Goal: Transaction & Acquisition: Obtain resource

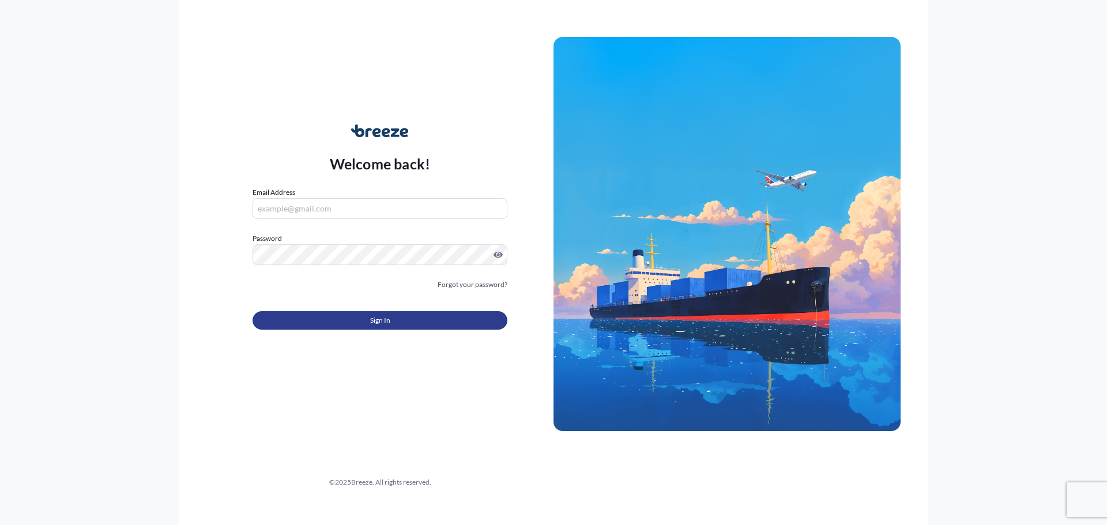
type input "[PERSON_NAME][EMAIL_ADDRESS][DOMAIN_NAME]"
click at [329, 313] on button "Sign In" at bounding box center [380, 320] width 255 height 18
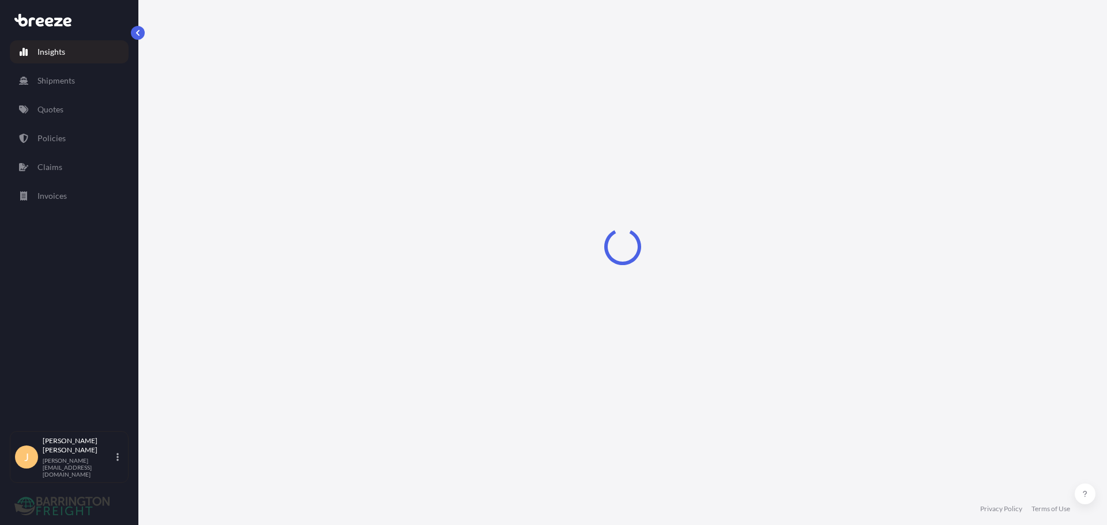
select select "2025"
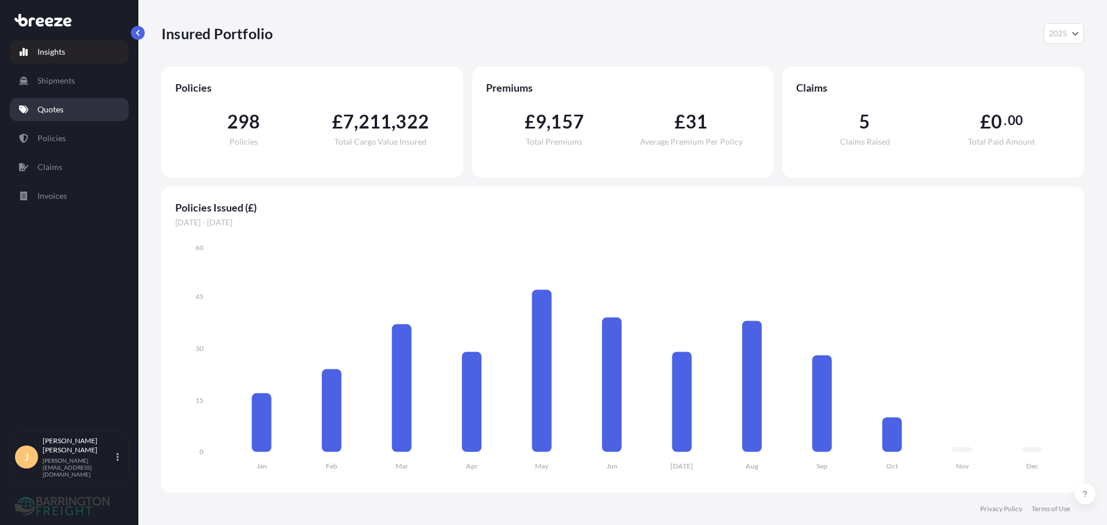
click at [40, 107] on p "Quotes" at bounding box center [50, 110] width 26 height 12
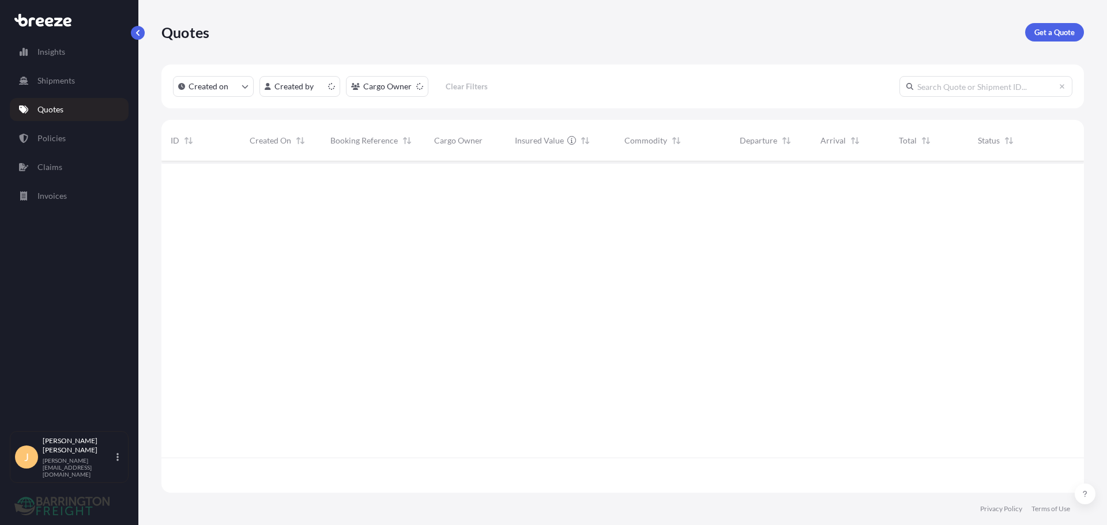
scroll to position [329, 914]
click at [1053, 29] on p "Get a Quote" at bounding box center [1054, 33] width 40 height 12
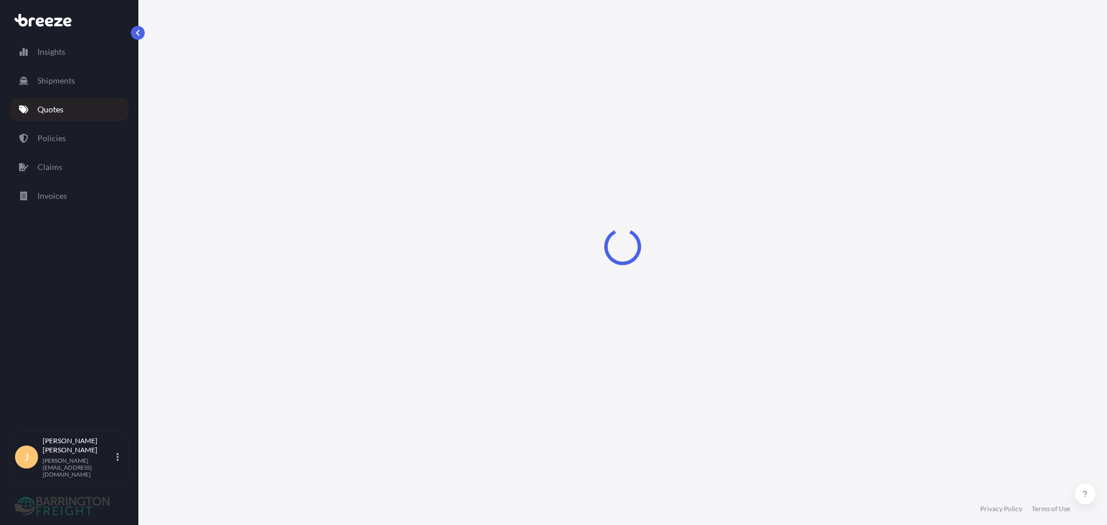
select select "Sea"
select select "1"
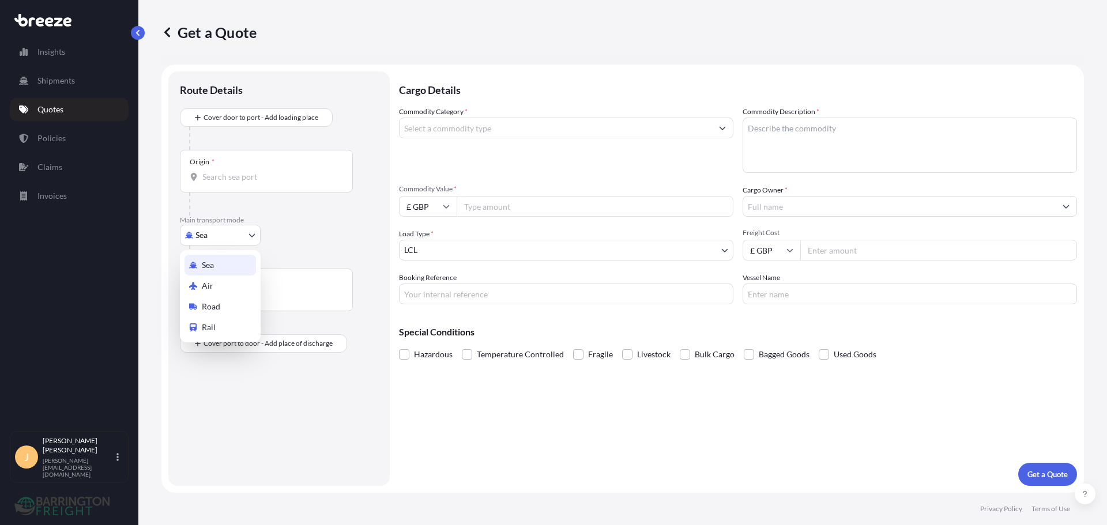
click at [209, 226] on body "Insights Shipments Quotes Policies Claims Invoices J [PERSON_NAME] [PERSON_NAME…" at bounding box center [553, 262] width 1107 height 525
click at [201, 304] on div "Road" at bounding box center [219, 306] width 71 height 21
select select "Road"
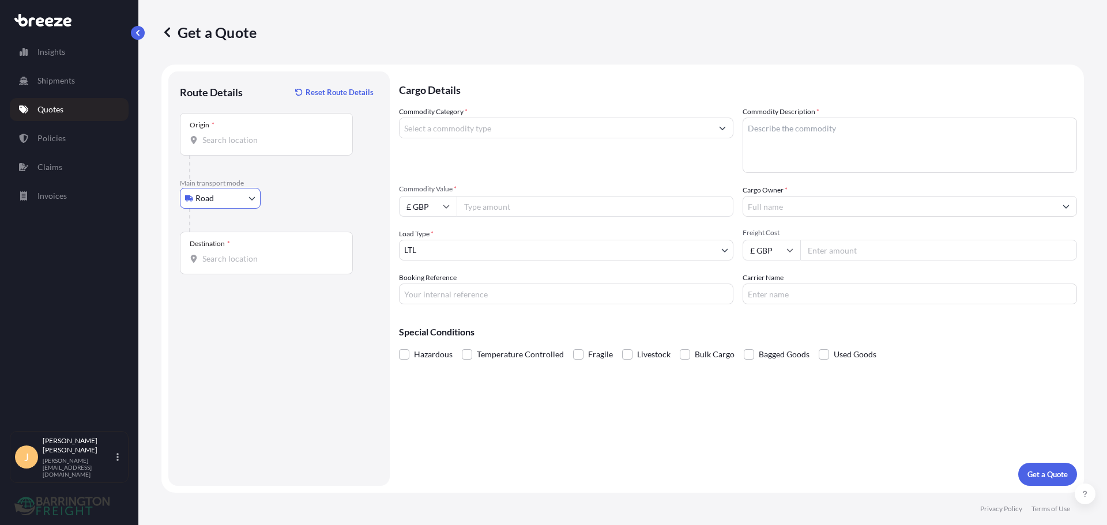
click at [232, 156] on div at bounding box center [271, 167] width 164 height 23
click at [233, 150] on div "Origin *" at bounding box center [266, 134] width 173 height 43
click at [233, 146] on input "Origin *" at bounding box center [270, 140] width 136 height 12
click at [257, 179] on span "Gissing, Diss IP22 5UT , [GEOGRAPHIC_DATA]" at bounding box center [301, 179] width 164 height 12
type input "Gissing, Diss IP22 5UT, [GEOGRAPHIC_DATA]"
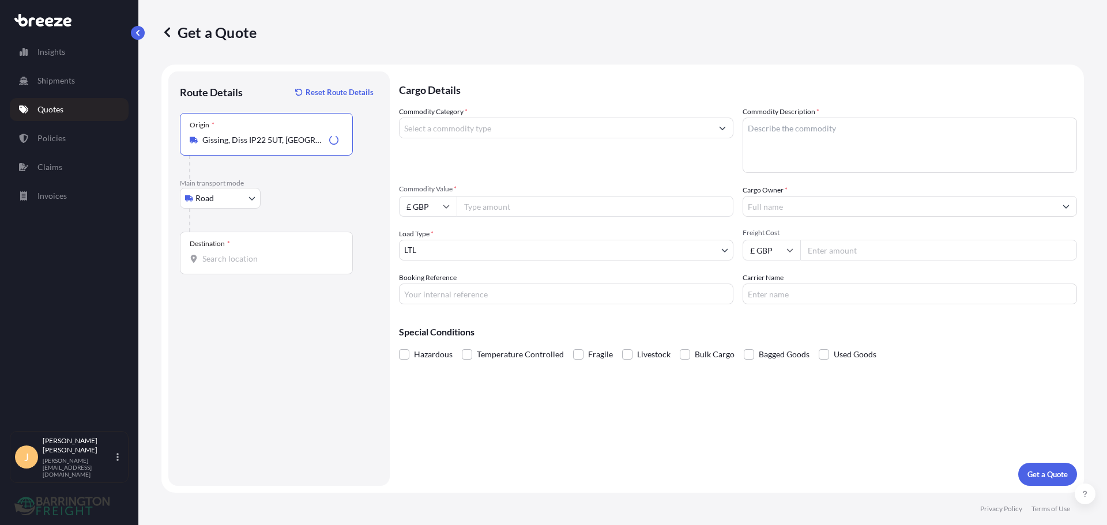
click at [243, 253] on div "Destination *" at bounding box center [266, 253] width 173 height 43
click at [243, 253] on input "Destination *" at bounding box center [270, 259] width 136 height 12
click at [283, 263] on input "Destination * Please select a destination" at bounding box center [270, 259] width 136 height 12
paste input "R32 H3C4"
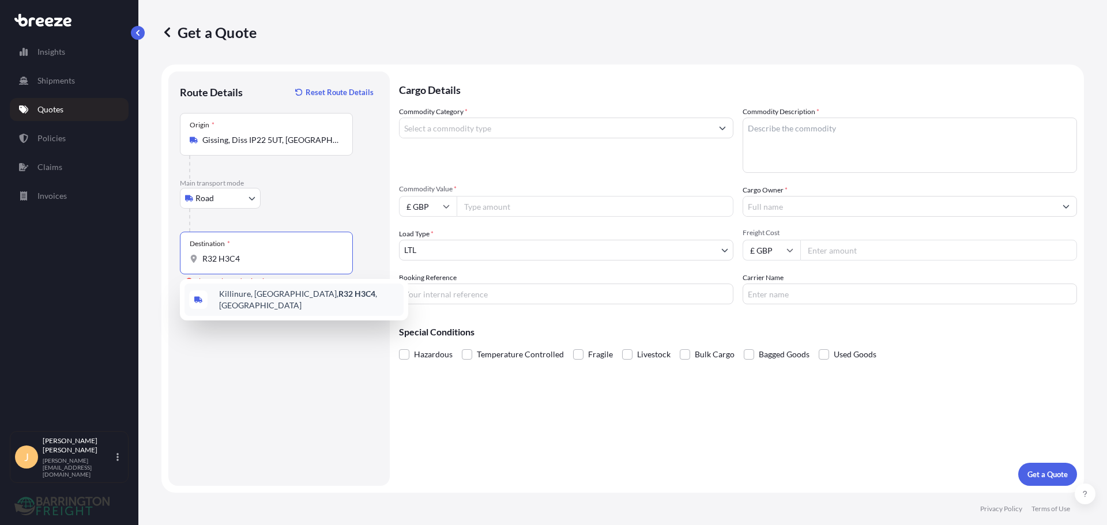
click at [277, 291] on div "Killinure, [GEOGRAPHIC_DATA]" at bounding box center [293, 300] width 219 height 32
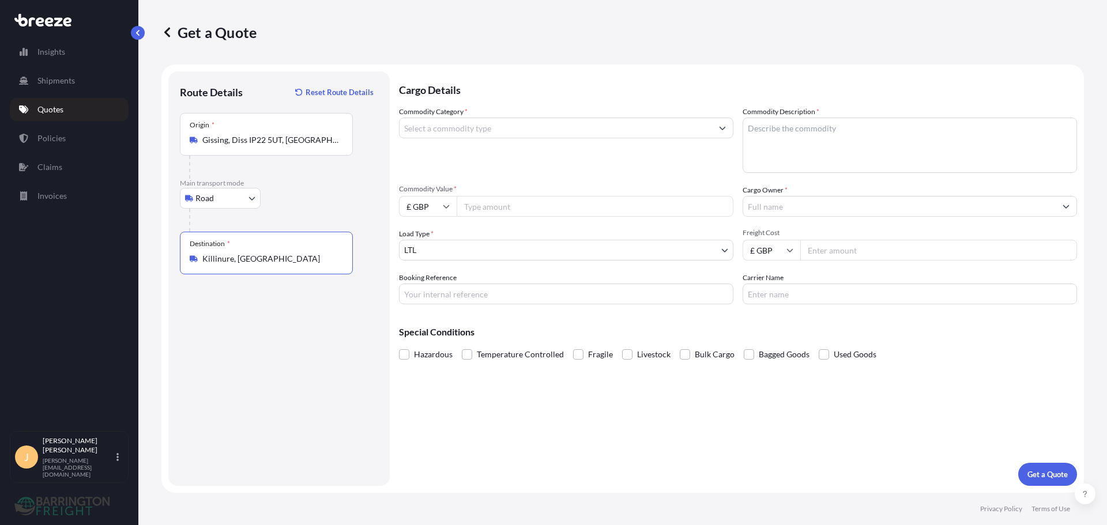
type input "Killinure, [GEOGRAPHIC_DATA]"
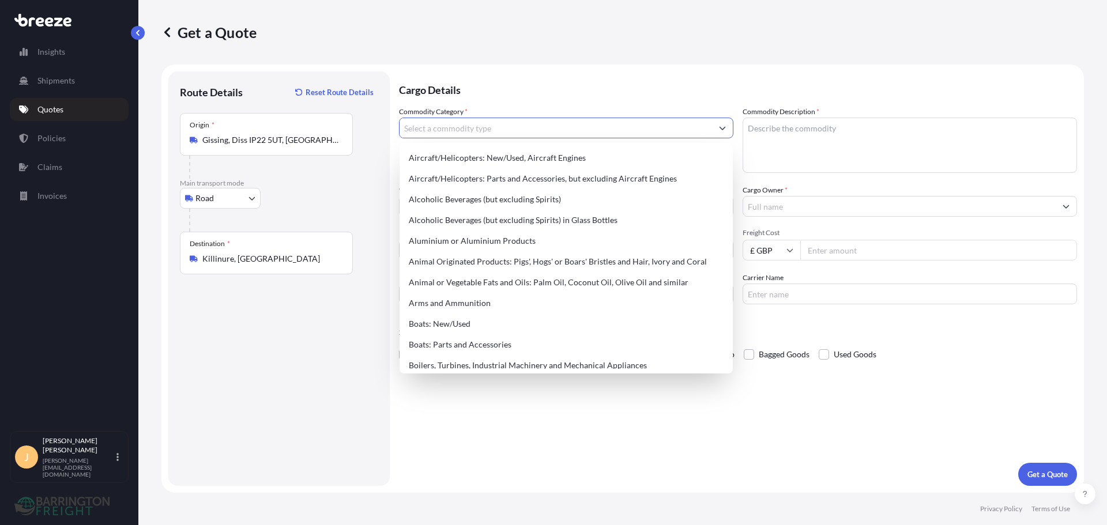
click at [514, 127] on input "Commodity Category *" at bounding box center [556, 128] width 312 height 21
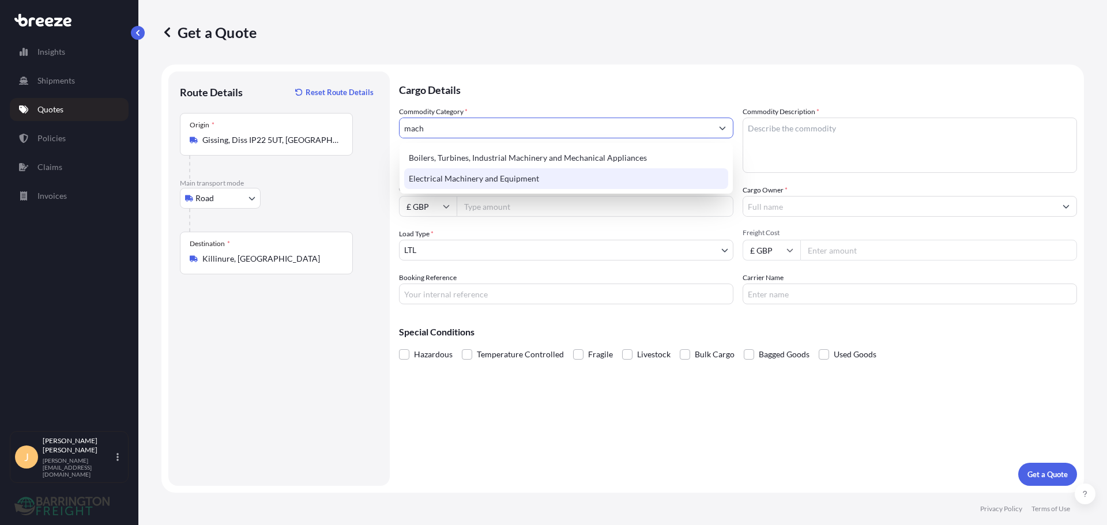
click at [502, 172] on div "Electrical Machinery and Equipment" at bounding box center [566, 178] width 324 height 21
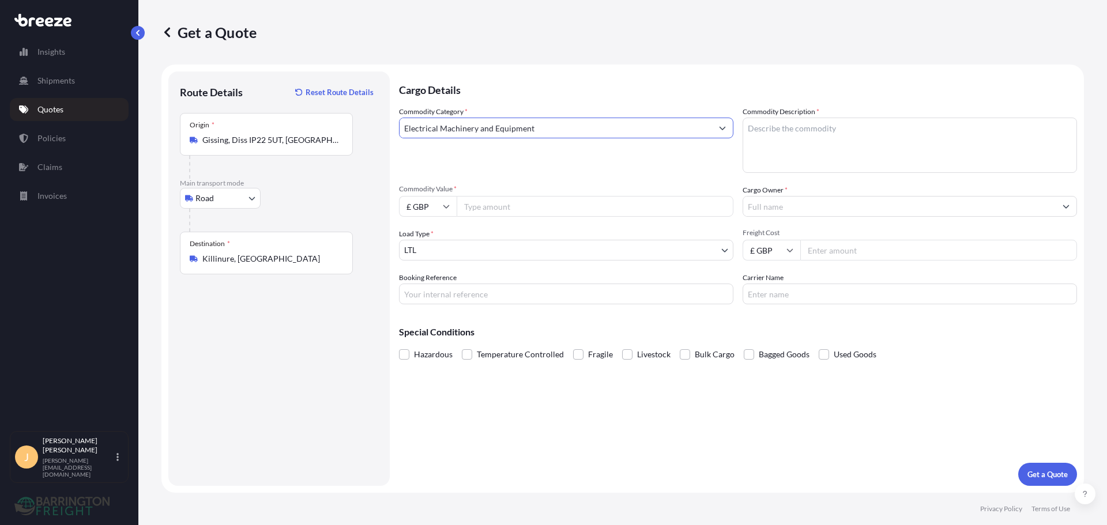
type input "Electrical Machinery and Equipment"
click at [772, 131] on textarea "Commodity Description *" at bounding box center [910, 145] width 334 height 55
click at [823, 150] on textarea "Commodity Description *" at bounding box center [910, 145] width 334 height 55
paste textarea "Underwater treadmill, Plant Equipment, Water Tank"
type textarea "Underwater treadmill, Plant Equipment, Water Tank"
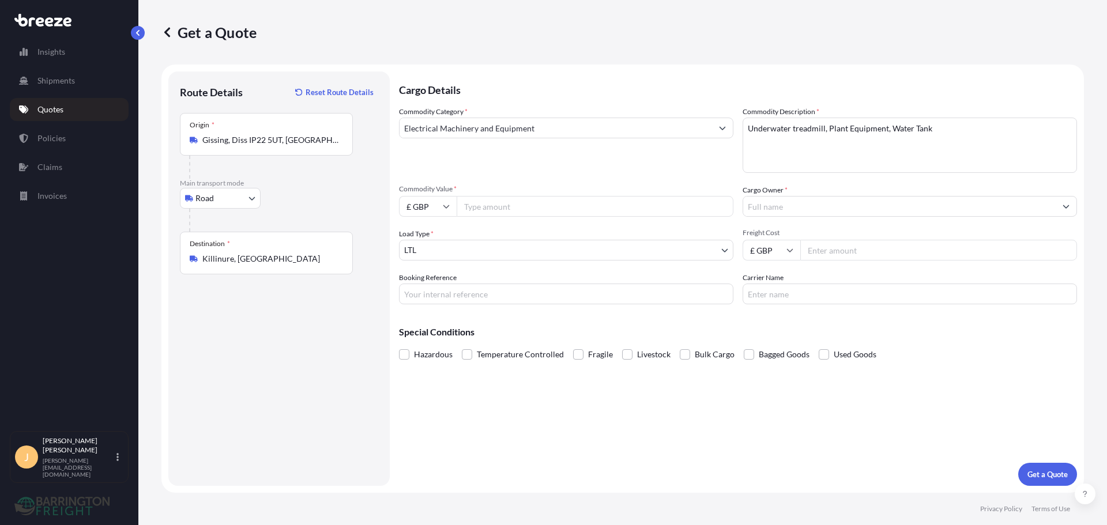
click at [520, 203] on input "Commodity Value *" at bounding box center [595, 206] width 277 height 21
type input "20000"
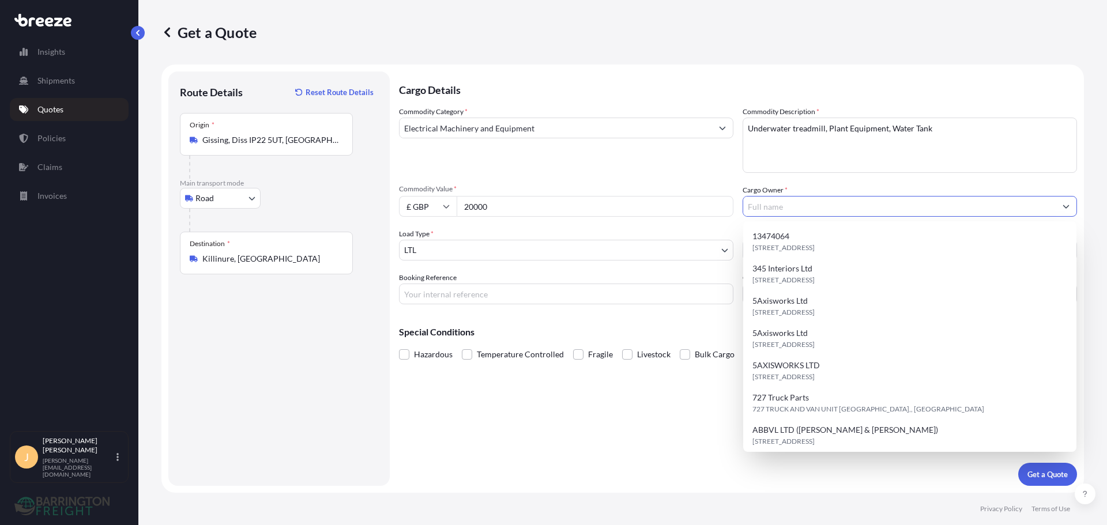
click at [798, 207] on input "Cargo Owner *" at bounding box center [899, 206] width 312 height 21
click at [812, 212] on input "Cargo Owner *" at bounding box center [899, 206] width 312 height 21
paste input "Westcoast [MEDICAL_DATA] Ltd"
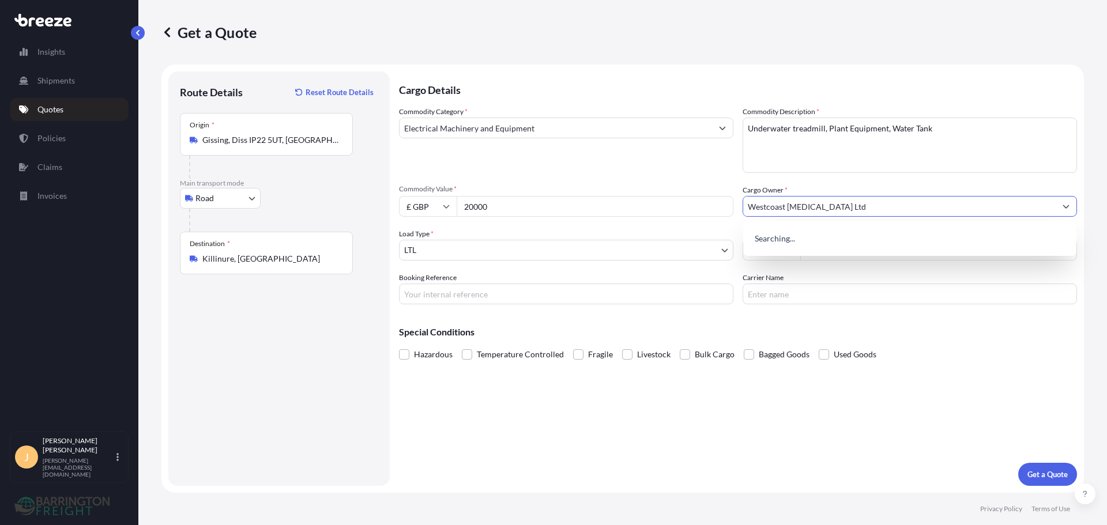
type input "Westcoast [MEDICAL_DATA] Ltd"
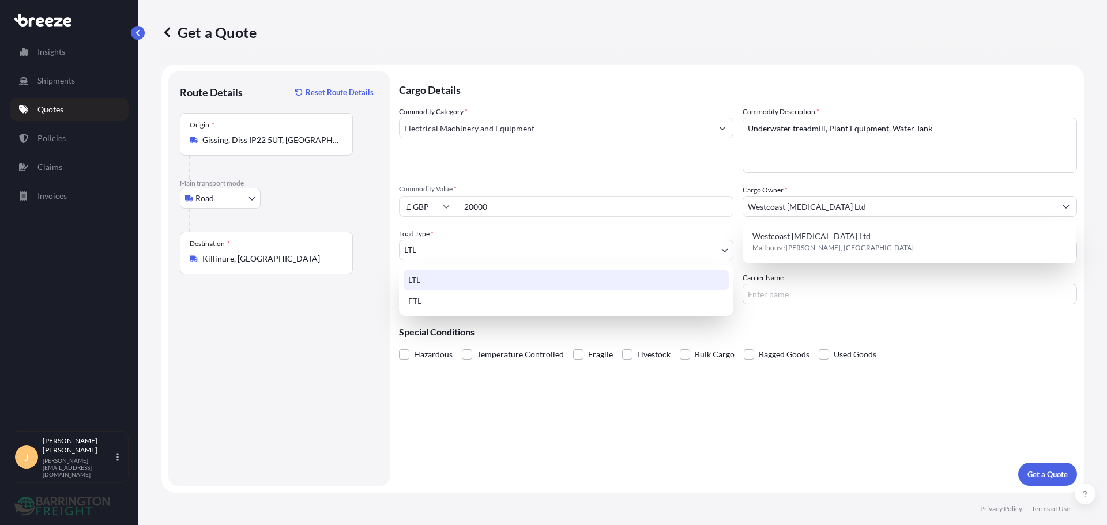
click at [579, 258] on body "15 options available. 15 options available. 15 options available. 0 options ava…" at bounding box center [553, 262] width 1107 height 525
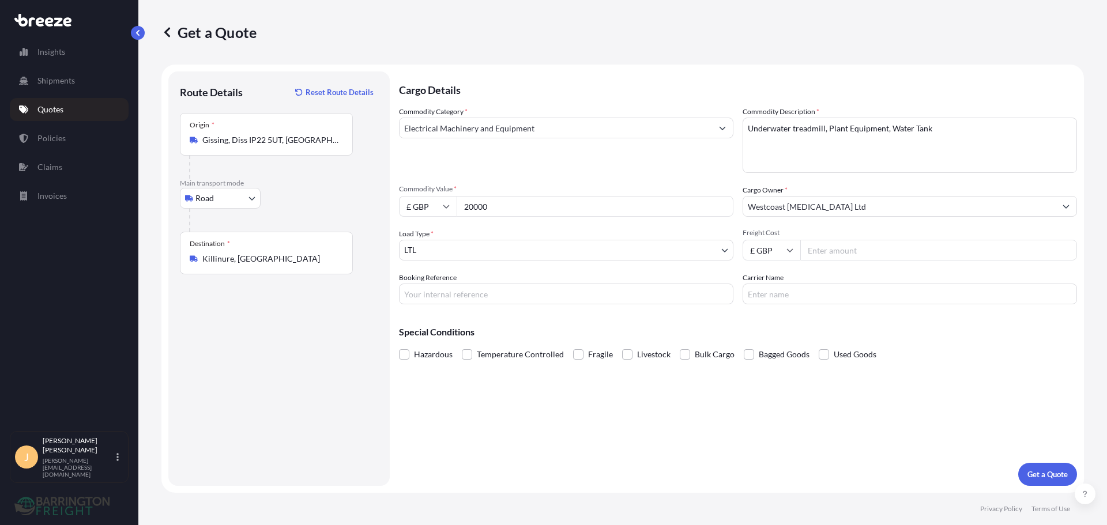
click at [888, 251] on input "Freight Cost" at bounding box center [938, 250] width 277 height 21
